Goal: Task Accomplishment & Management: Manage account settings

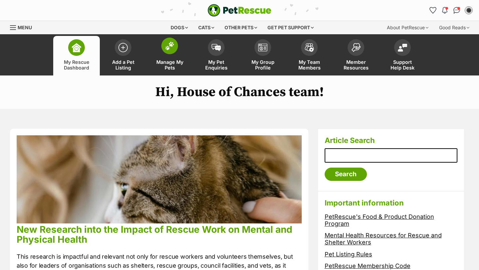
drag, startPoint x: 0, startPoint y: 0, endPoint x: 179, endPoint y: 65, distance: 190.7
click at [179, 65] on span "Manage My Pets" at bounding box center [170, 64] width 30 height 11
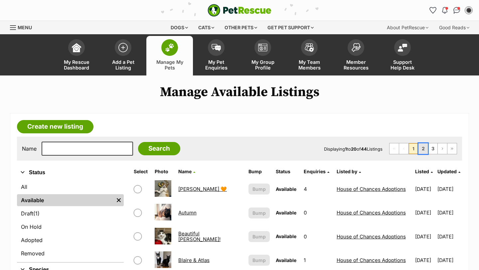
click at [422, 146] on link "2" at bounding box center [423, 148] width 9 height 11
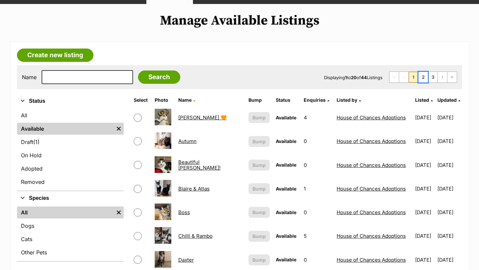
scroll to position [73, 0]
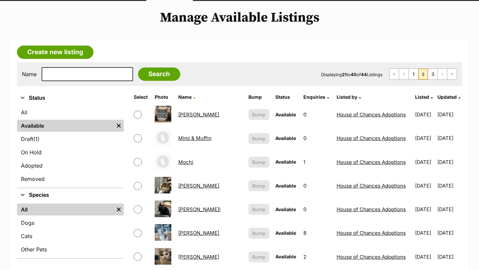
scroll to position [131, 0]
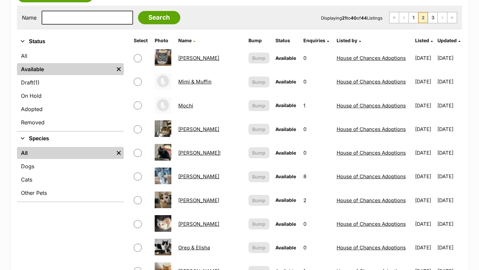
click at [198, 85] on link "Mimi & Muffin" at bounding box center [194, 82] width 33 height 6
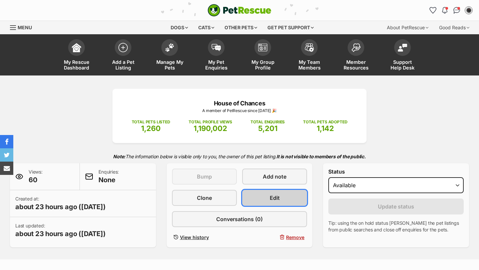
click at [293, 199] on link "Edit" at bounding box center [274, 198] width 65 height 16
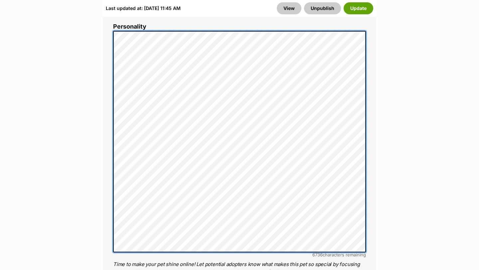
scroll to position [549, 0]
